Goal: Task Accomplishment & Management: Manage account settings

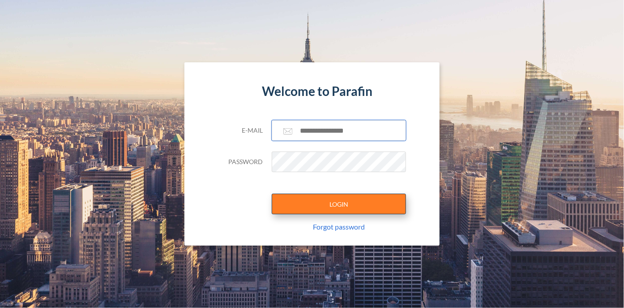
type input "**********"
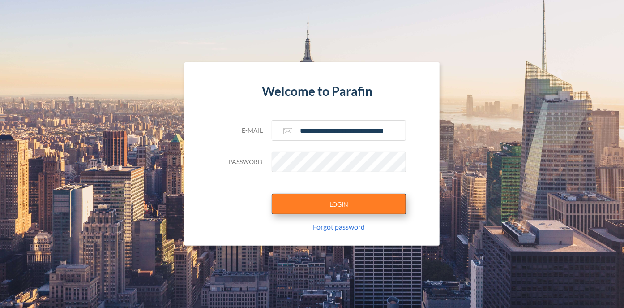
click at [348, 205] on button "LOGIN" at bounding box center [339, 203] width 134 height 21
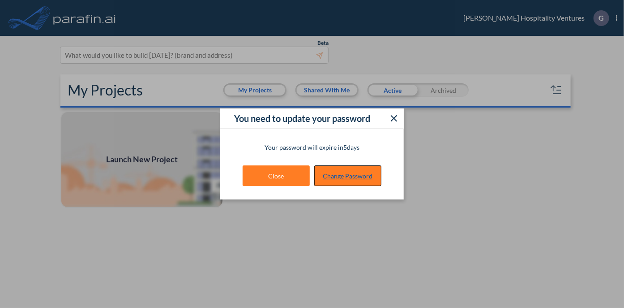
click at [342, 176] on link "Change Password" at bounding box center [347, 175] width 67 height 21
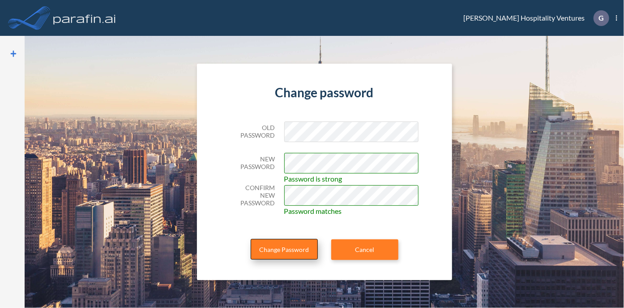
click at [304, 243] on button "Change Password" at bounding box center [284, 249] width 67 height 21
